Goal: Task Accomplishment & Management: Manage account settings

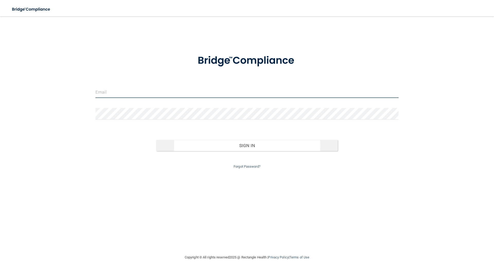
type input "[EMAIL_ADDRESS][DOMAIN_NAME]"
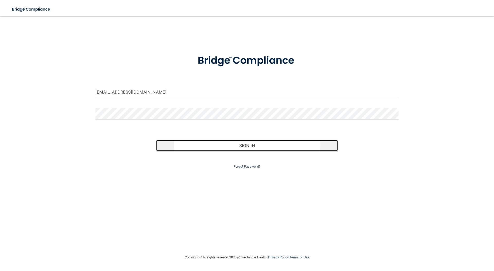
click at [222, 145] on button "Sign In" at bounding box center [247, 145] width 182 height 11
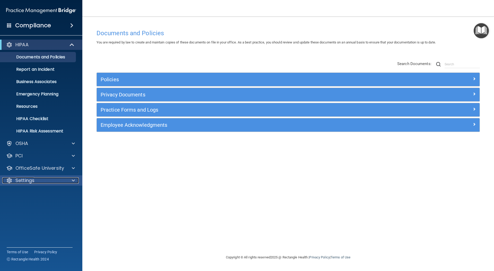
click at [65, 181] on div "Settings" at bounding box center [34, 181] width 64 height 6
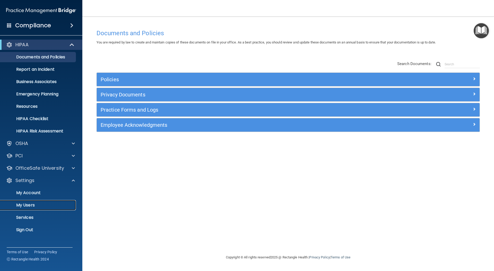
click at [53, 204] on p "My Users" at bounding box center [38, 205] width 70 height 5
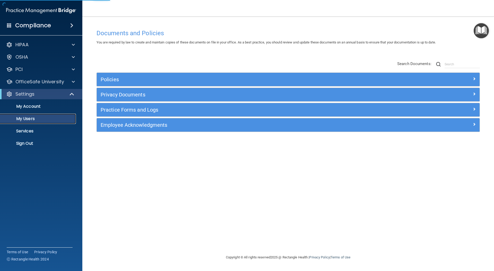
select select "20"
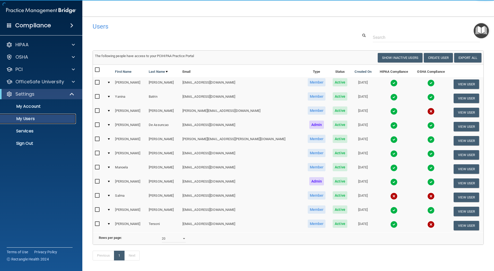
scroll to position [2, 0]
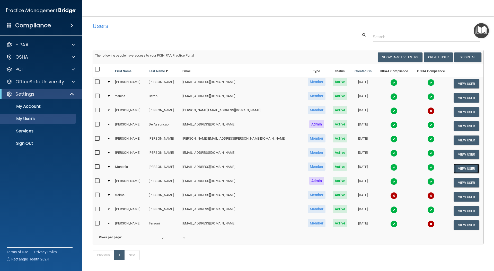
click at [456, 170] on button "View User" at bounding box center [466, 169] width 25 height 10
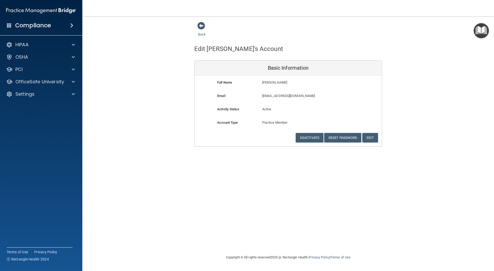
drag, startPoint x: 277, startPoint y: 93, endPoint x: 209, endPoint y: 52, distance: 78.8
click at [277, 93] on div "Full Name Manoela Norberto Manoela Last Name Norberto Email pichizinha@gmail.co…" at bounding box center [288, 111] width 187 height 71
click at [203, 26] on span at bounding box center [202, 26] width 8 height 8
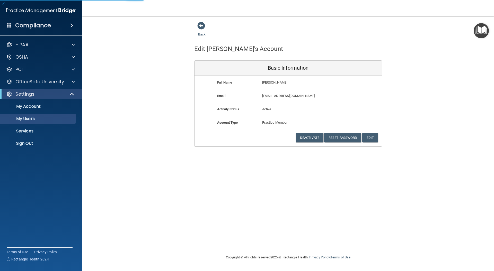
select select "20"
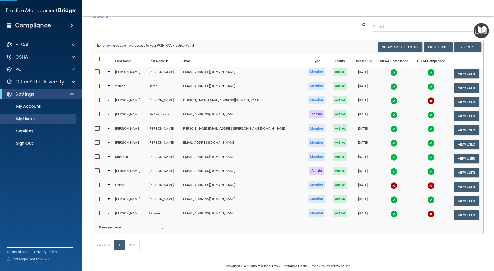
scroll to position [13, 0]
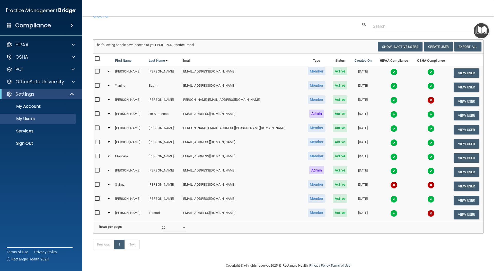
click at [391, 158] on img at bounding box center [394, 156] width 7 height 7
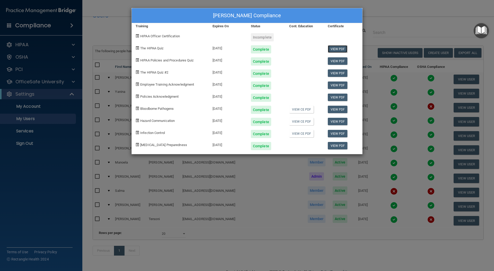
click at [340, 48] on link "View PDF" at bounding box center [338, 48] width 20 height 7
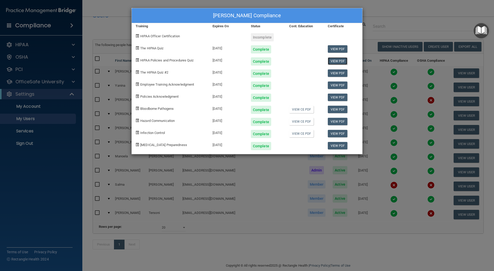
click at [339, 61] on link "View PDF" at bounding box center [338, 60] width 20 height 7
click at [335, 75] on link "View PDF" at bounding box center [338, 73] width 20 height 7
click at [338, 86] on link "View PDF" at bounding box center [338, 85] width 20 height 7
click at [340, 97] on link "View PDF" at bounding box center [338, 97] width 20 height 7
click at [299, 110] on link "View CE PDF" at bounding box center [301, 109] width 24 height 7
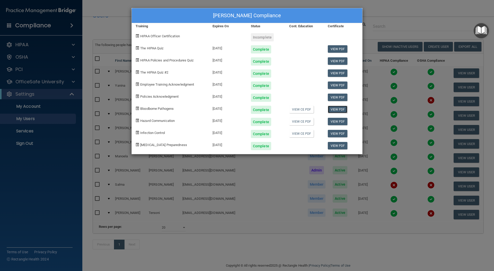
click at [343, 111] on link "View PDF" at bounding box center [338, 109] width 20 height 7
click at [306, 124] on link "View CE PDF" at bounding box center [301, 121] width 24 height 7
click at [337, 122] on link "View PDF" at bounding box center [338, 121] width 20 height 7
click at [309, 134] on link "View CE PDF" at bounding box center [301, 133] width 24 height 7
click at [342, 132] on link "View PDF" at bounding box center [338, 133] width 20 height 7
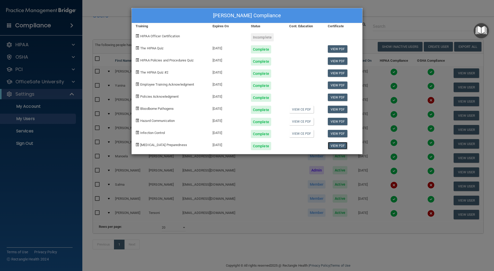
click at [339, 146] on link "View PDF" at bounding box center [338, 145] width 20 height 7
click at [188, 175] on div "Manoela Norberto's Compliance Training Expires On Status Cont. Education Certif…" at bounding box center [247, 135] width 494 height 271
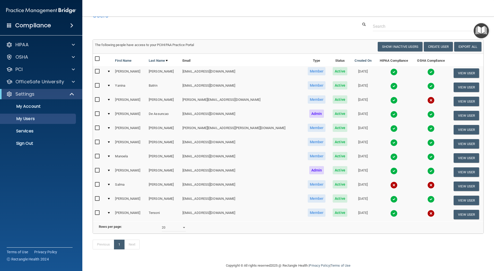
click at [428, 157] on img at bounding box center [431, 156] width 7 height 7
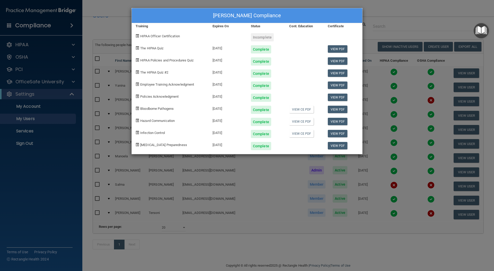
click at [202, 200] on div "Manoela Norberto's Compliance Training Expires On Status Cont. Education Certif…" at bounding box center [247, 135] width 494 height 271
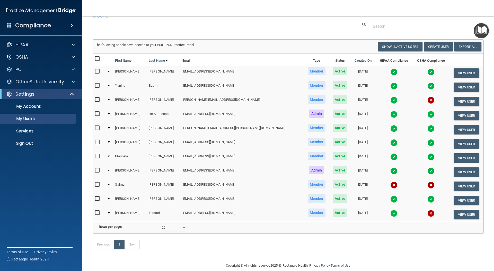
click at [391, 157] on img at bounding box center [394, 156] width 7 height 7
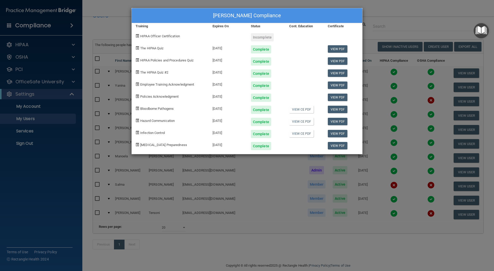
click at [235, 173] on div "Manoela Norberto's Compliance Training Expires On Status Cont. Education Certif…" at bounding box center [247, 135] width 494 height 271
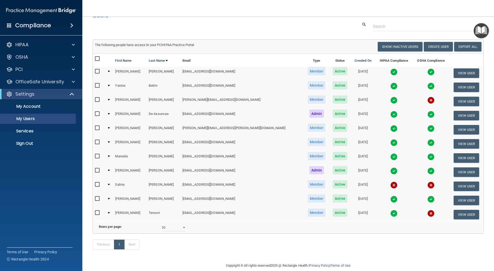
click at [428, 157] on img at bounding box center [431, 156] width 7 height 7
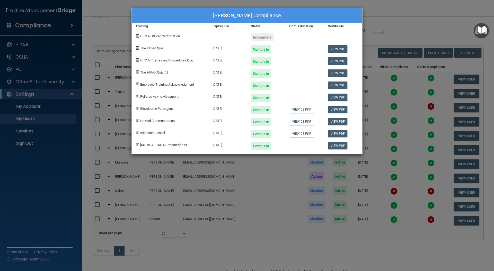
click at [228, 179] on div "Manoela Norberto's Compliance Training Expires On Status Cont. Education Certif…" at bounding box center [247, 135] width 494 height 271
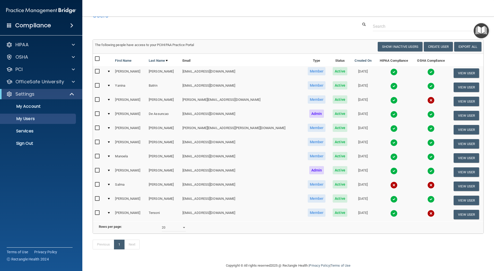
click at [391, 200] on img at bounding box center [394, 199] width 7 height 7
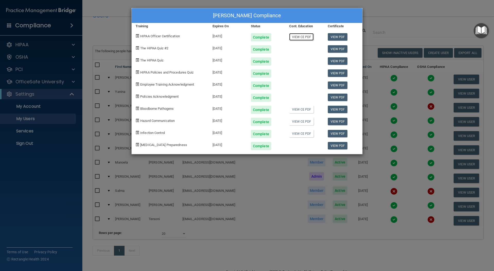
click at [299, 40] on link "View CE PDF" at bounding box center [301, 36] width 24 height 7
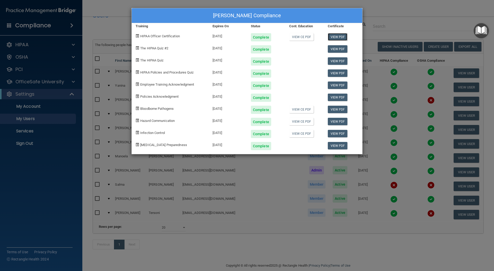
click at [342, 37] on link "View PDF" at bounding box center [338, 36] width 20 height 7
click at [262, 48] on div "Complete" at bounding box center [261, 49] width 20 height 8
click at [336, 48] on link "View PDF" at bounding box center [338, 48] width 20 height 7
click at [338, 59] on link "View PDF" at bounding box center [338, 60] width 20 height 7
click at [335, 75] on link "View PDF" at bounding box center [338, 73] width 20 height 7
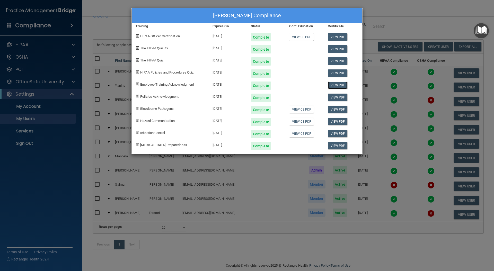
click at [339, 85] on link "View PDF" at bounding box center [338, 85] width 20 height 7
click at [338, 98] on link "View PDF" at bounding box center [338, 97] width 20 height 7
click at [296, 110] on link "View CE PDF" at bounding box center [301, 109] width 24 height 7
click at [343, 110] on link "View PDF" at bounding box center [338, 109] width 20 height 7
click at [310, 122] on link "View CE PDF" at bounding box center [301, 121] width 24 height 7
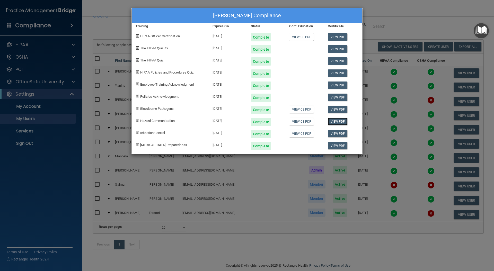
click at [345, 122] on link "View PDF" at bounding box center [338, 121] width 20 height 7
click at [306, 134] on link "View CE PDF" at bounding box center [301, 133] width 24 height 7
click at [333, 139] on div "View PDF" at bounding box center [343, 144] width 38 height 12
click at [335, 133] on link "View PDF" at bounding box center [338, 133] width 20 height 7
click at [327, 146] on div "View PDF" at bounding box center [343, 144] width 38 height 12
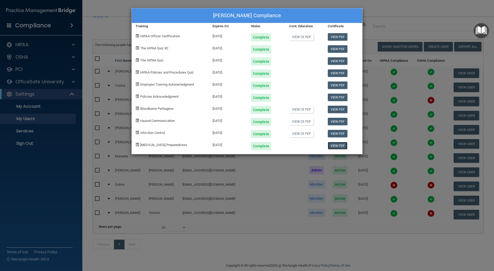
click at [329, 147] on link "View PDF" at bounding box center [338, 145] width 20 height 7
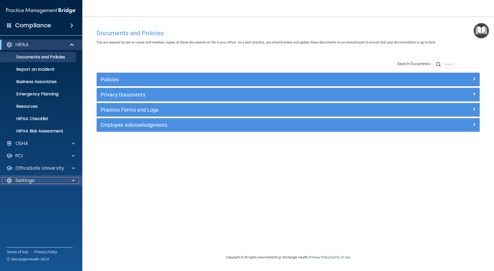
click at [48, 178] on div "Settings" at bounding box center [34, 181] width 64 height 6
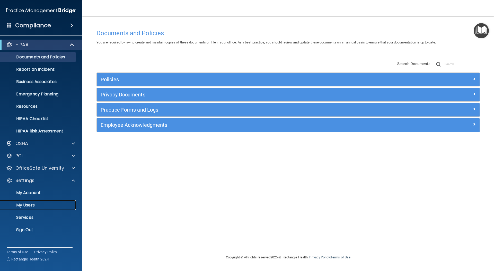
click at [46, 202] on link "My Users" at bounding box center [35, 205] width 81 height 10
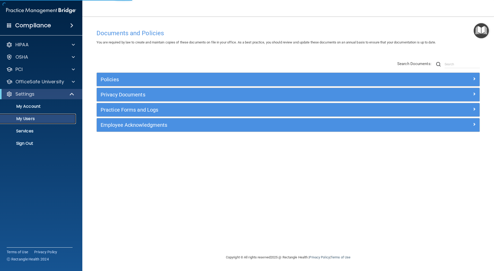
select select "20"
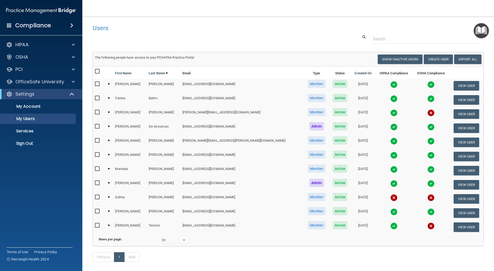
click at [391, 97] on img at bounding box center [394, 98] width 7 height 7
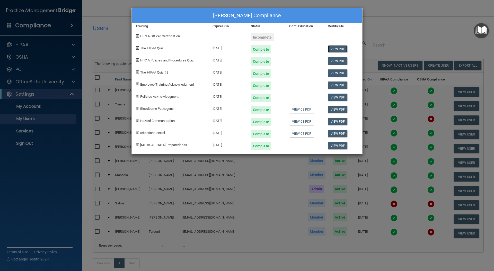
click at [334, 49] on link "View PDF" at bounding box center [338, 48] width 20 height 7
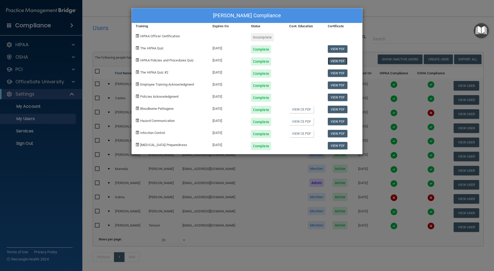
click at [344, 60] on link "View PDF" at bounding box center [338, 60] width 20 height 7
click at [339, 73] on link "View PDF" at bounding box center [338, 73] width 20 height 7
click at [341, 85] on link "View PDF" at bounding box center [338, 85] width 20 height 7
click at [337, 96] on link "View PDF" at bounding box center [338, 97] width 20 height 7
click at [307, 109] on link "View CE PDF" at bounding box center [301, 109] width 24 height 7
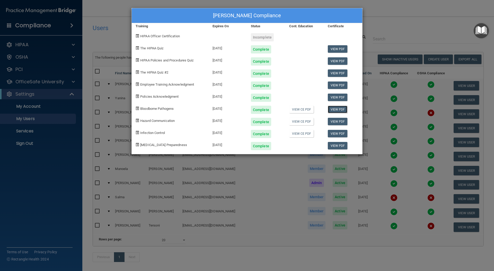
click at [338, 110] on link "View PDF" at bounding box center [338, 109] width 20 height 7
click at [307, 121] on link "View CE PDF" at bounding box center [301, 121] width 24 height 7
click at [336, 122] on link "View PDF" at bounding box center [338, 121] width 20 height 7
click at [303, 133] on link "View CE PDF" at bounding box center [301, 133] width 24 height 7
click at [342, 135] on link "View PDF" at bounding box center [338, 133] width 20 height 7
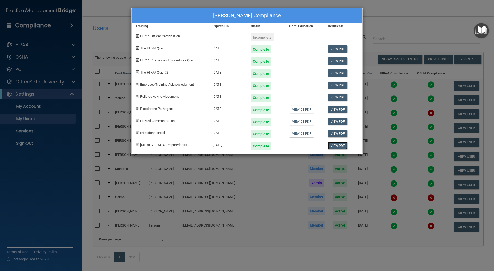
click at [337, 148] on link "View PDF" at bounding box center [338, 145] width 20 height 7
click at [404, 22] on div "Yanina Batrin's Compliance Training Expires On Status Cont. Education Certifica…" at bounding box center [247, 135] width 494 height 271
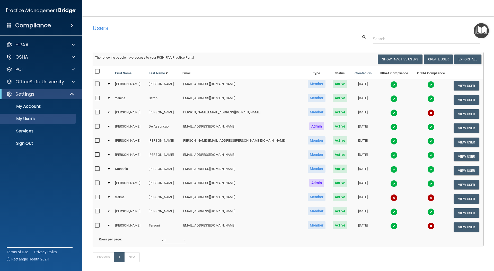
click at [391, 114] on img at bounding box center [394, 112] width 7 height 7
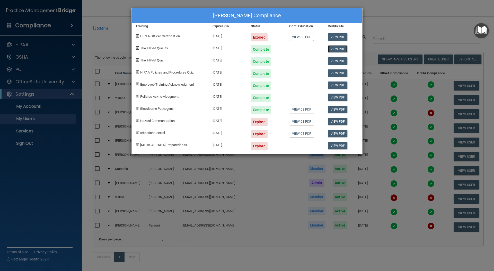
click at [342, 48] on link "View PDF" at bounding box center [338, 48] width 20 height 7
click at [336, 61] on link "View PDF" at bounding box center [338, 60] width 20 height 7
click at [338, 74] on link "View PDF" at bounding box center [338, 73] width 20 height 7
click at [336, 86] on link "View PDF" at bounding box center [338, 85] width 20 height 7
click at [335, 97] on link "View PDF" at bounding box center [338, 97] width 20 height 7
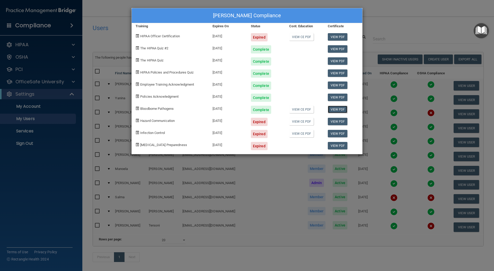
click at [336, 109] on link "View PDF" at bounding box center [338, 109] width 20 height 7
click at [306, 111] on link "View CE PDF" at bounding box center [301, 109] width 24 height 7
click at [32, 140] on div "Chiara Castellucci's Compliance Training Expires On Status Cont. Education Cert…" at bounding box center [247, 135] width 494 height 271
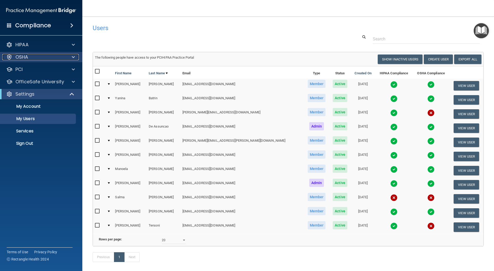
click at [37, 55] on div "OSHA" at bounding box center [34, 57] width 64 height 6
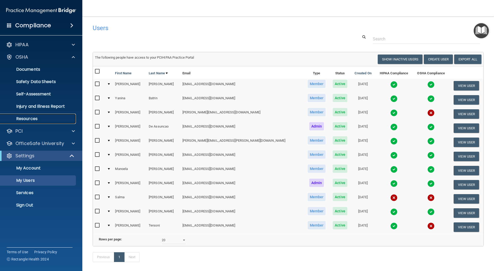
click at [37, 116] on p "Resources" at bounding box center [38, 118] width 70 height 5
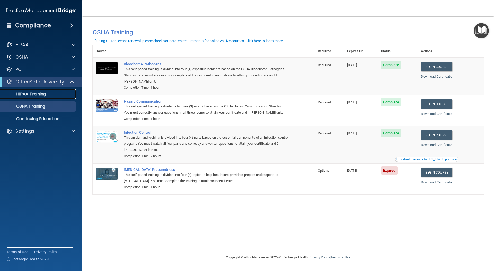
click at [39, 91] on link "HIPAA Training" at bounding box center [35, 94] width 81 height 10
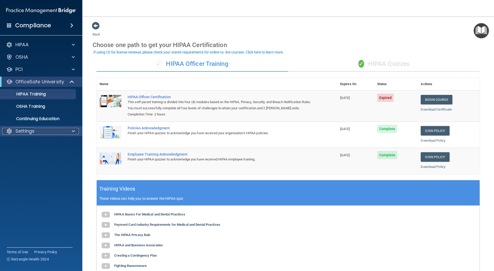
click at [41, 130] on div "Settings" at bounding box center [34, 131] width 64 height 6
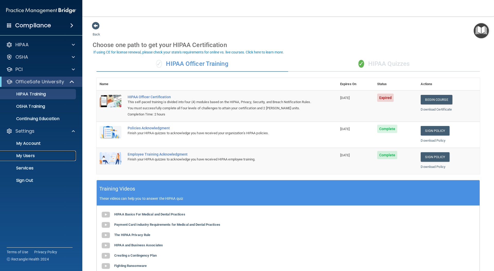
click at [40, 155] on p "My Users" at bounding box center [38, 155] width 70 height 5
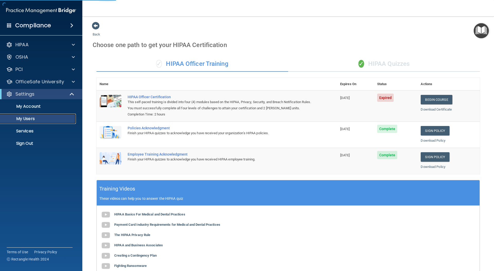
select select "20"
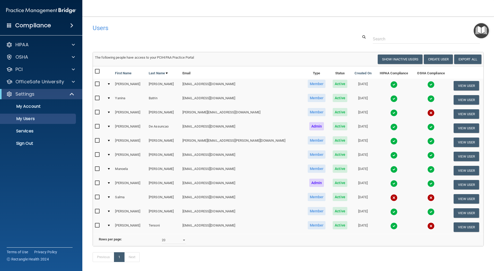
click at [391, 113] on img at bounding box center [394, 112] width 7 height 7
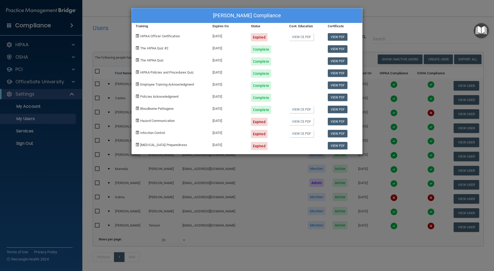
click at [206, 169] on div "Chiara Castellucci's Compliance Training Expires On Status Cont. Education Cert…" at bounding box center [247, 135] width 494 height 271
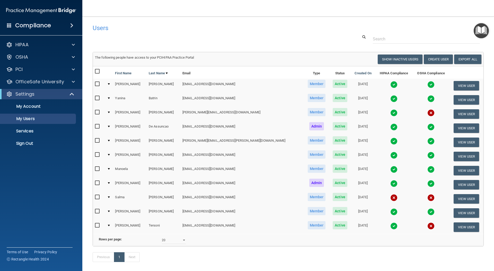
click at [391, 130] on img at bounding box center [394, 127] width 7 height 7
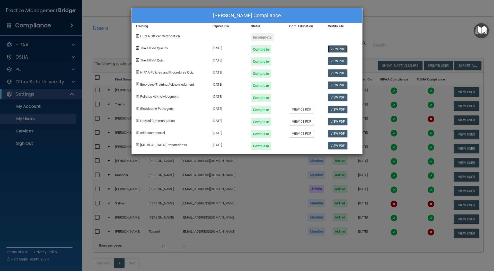
click at [341, 49] on link "View PDF" at bounding box center [338, 48] width 20 height 7
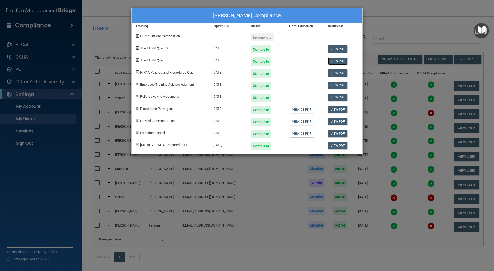
click at [343, 63] on link "View PDF" at bounding box center [338, 60] width 20 height 7
click at [341, 72] on link "View PDF" at bounding box center [338, 73] width 20 height 7
click at [341, 86] on link "View PDF" at bounding box center [338, 85] width 20 height 7
click at [293, 108] on link "View CE PDF" at bounding box center [301, 109] width 24 height 7
click at [333, 108] on link "View PDF" at bounding box center [338, 109] width 20 height 7
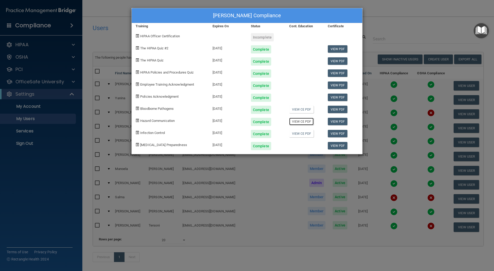
click at [296, 121] on link "View CE PDF" at bounding box center [301, 121] width 24 height 7
click at [341, 122] on link "View PDF" at bounding box center [338, 121] width 20 height 7
click at [302, 134] on link "View CE PDF" at bounding box center [301, 133] width 24 height 7
click at [336, 133] on link "View PDF" at bounding box center [338, 133] width 20 height 7
click at [333, 146] on link "View PDF" at bounding box center [338, 145] width 20 height 7
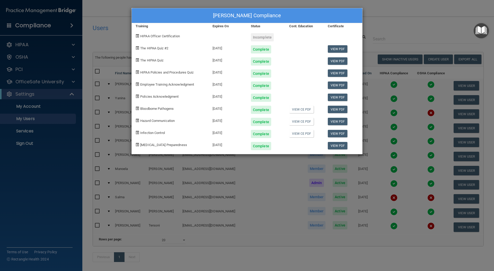
click at [402, 25] on div "Vanessa De Assuncao's Compliance Training Expires On Status Cont. Education Cer…" at bounding box center [247, 135] width 494 height 271
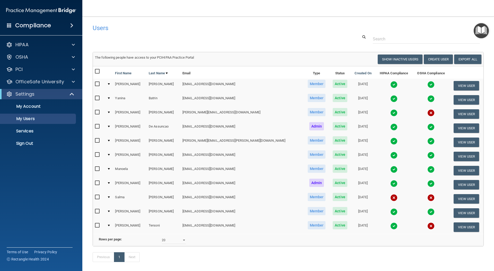
click at [391, 141] on img at bounding box center [394, 141] width 7 height 7
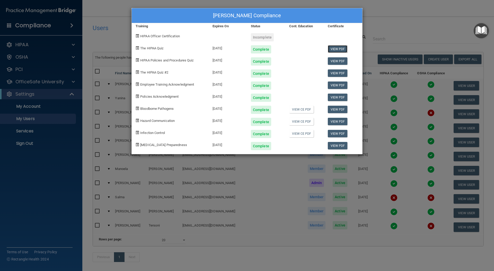
click at [336, 49] on link "View PDF" at bounding box center [338, 48] width 20 height 7
click at [340, 60] on link "View PDF" at bounding box center [338, 60] width 20 height 7
click at [334, 72] on link "View PDF" at bounding box center [338, 73] width 20 height 7
click at [335, 85] on link "View PDF" at bounding box center [338, 85] width 20 height 7
click at [333, 97] on link "View PDF" at bounding box center [338, 97] width 20 height 7
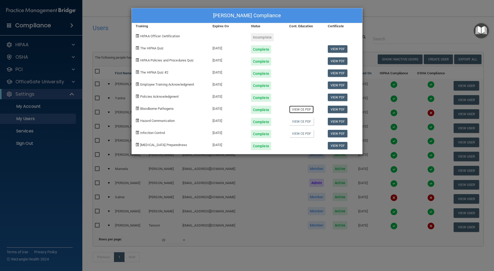
click at [303, 110] on link "View CE PDF" at bounding box center [301, 109] width 24 height 7
click at [339, 110] on link "View PDF" at bounding box center [338, 109] width 20 height 7
click at [307, 123] on link "View CE PDF" at bounding box center [301, 121] width 24 height 7
click at [344, 123] on link "View PDF" at bounding box center [338, 121] width 20 height 7
click at [299, 130] on div "View CE PDF" at bounding box center [305, 132] width 38 height 12
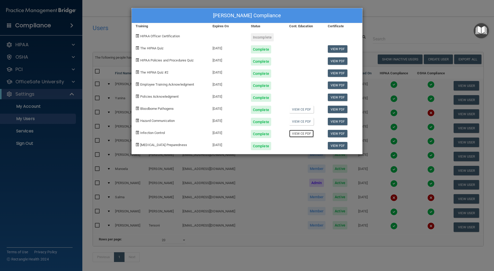
click at [299, 134] on link "View CE PDF" at bounding box center [301, 133] width 24 height 7
click at [342, 135] on link "View PDF" at bounding box center [338, 133] width 20 height 7
click at [342, 147] on link "View PDF" at bounding box center [338, 145] width 20 height 7
click at [123, 40] on div "Amy Heffernan's Compliance Training Expires On Status Cont. Education Certifica…" at bounding box center [247, 135] width 494 height 271
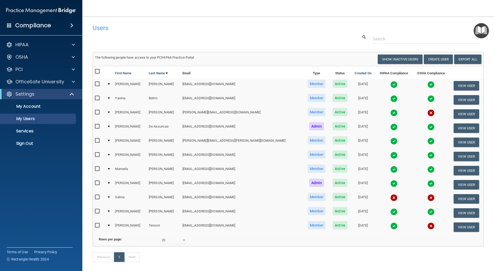
click at [391, 156] on img at bounding box center [394, 155] width 7 height 7
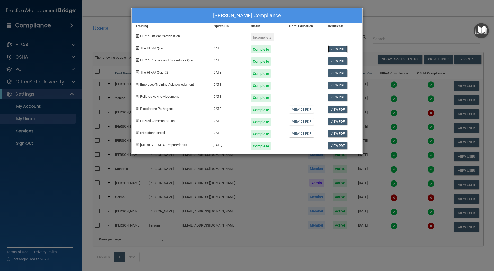
click at [341, 48] on link "View PDF" at bounding box center [338, 48] width 20 height 7
click at [338, 62] on link "View PDF" at bounding box center [338, 60] width 20 height 7
click at [332, 73] on link "View PDF" at bounding box center [338, 73] width 20 height 7
click at [341, 85] on link "View PDF" at bounding box center [338, 85] width 20 height 7
click at [337, 98] on link "View PDF" at bounding box center [338, 97] width 20 height 7
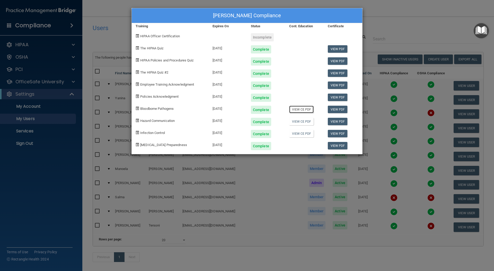
click at [291, 108] on link "View CE PDF" at bounding box center [301, 109] width 24 height 7
click at [342, 112] on link "View PDF" at bounding box center [338, 109] width 20 height 7
click at [298, 123] on link "View CE PDF" at bounding box center [301, 121] width 24 height 7
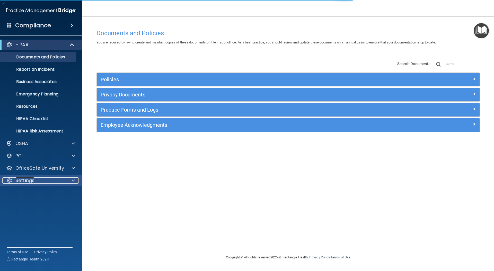
click at [54, 180] on div "Settings" at bounding box center [34, 181] width 64 height 6
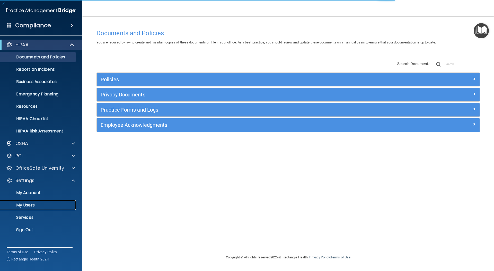
click at [42, 207] on p "My Users" at bounding box center [38, 205] width 70 height 5
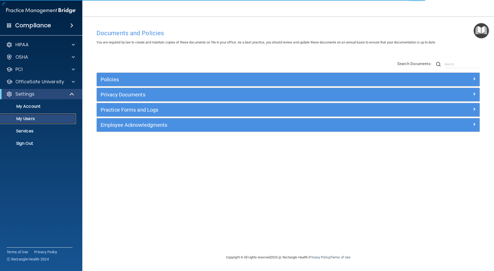
select select "20"
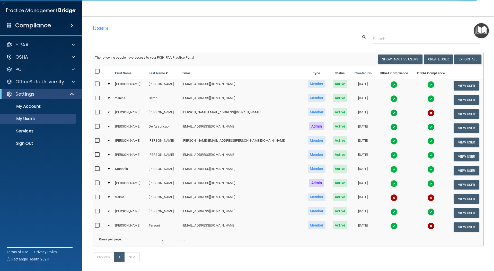
click at [391, 155] on img at bounding box center [394, 155] width 7 height 7
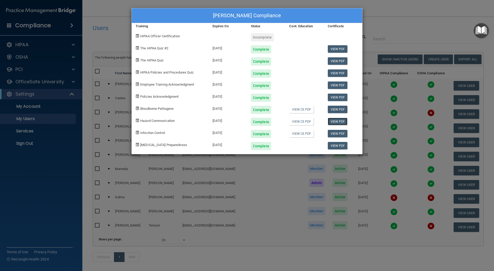
click at [334, 122] on link "View PDF" at bounding box center [338, 121] width 20 height 7
click at [299, 136] on link "View CE PDF" at bounding box center [301, 133] width 24 height 7
click at [340, 133] on link "View PDF" at bounding box center [338, 133] width 20 height 7
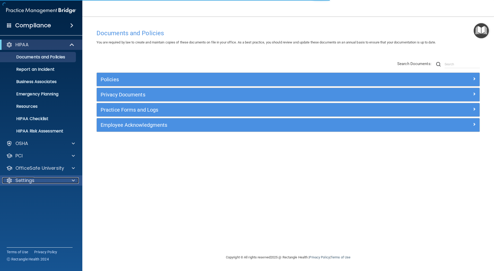
click at [50, 181] on div "Settings" at bounding box center [34, 181] width 64 height 6
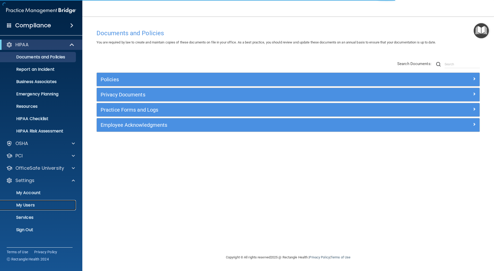
click at [37, 207] on p "My Users" at bounding box center [38, 205] width 70 height 5
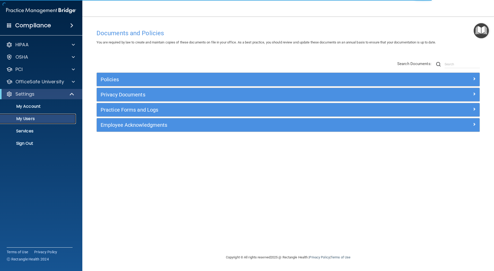
select select "20"
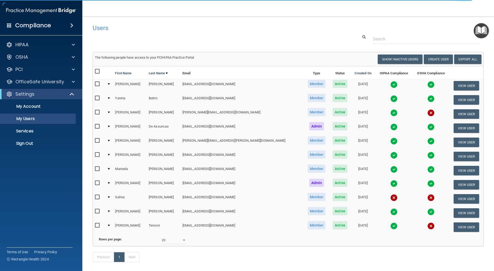
click at [391, 155] on img at bounding box center [394, 155] width 7 height 7
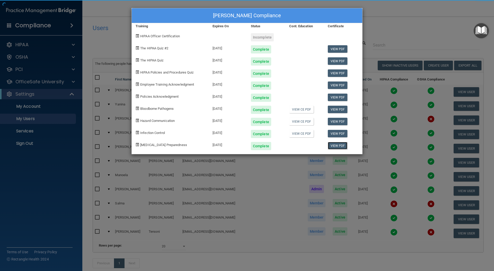
click at [338, 144] on link "View PDF" at bounding box center [338, 145] width 20 height 7
